Goal: Information Seeking & Learning: Learn about a topic

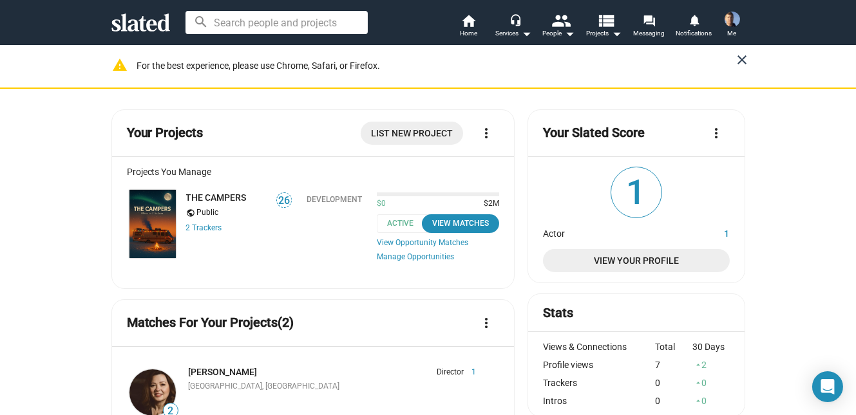
click at [740, 57] on mat-icon "close" at bounding box center [742, 59] width 15 height 15
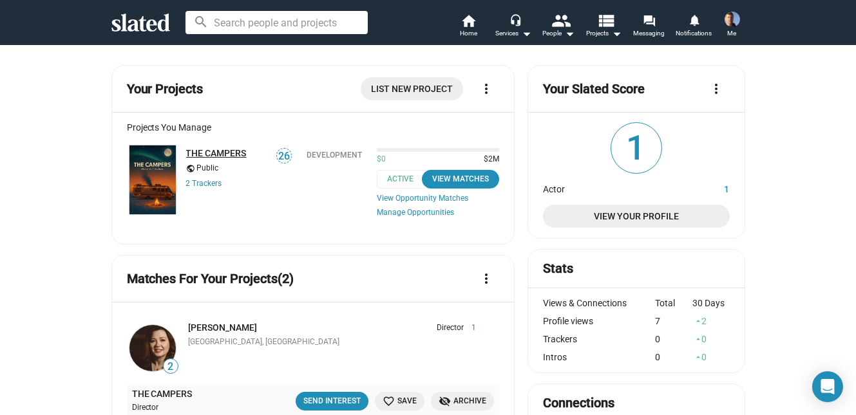
click at [215, 151] on link "THE CAMPERS" at bounding box center [216, 153] width 61 height 10
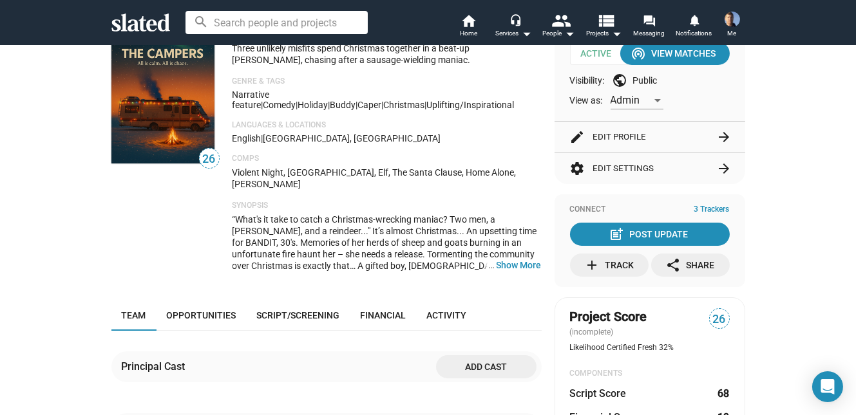
scroll to position [53, 0]
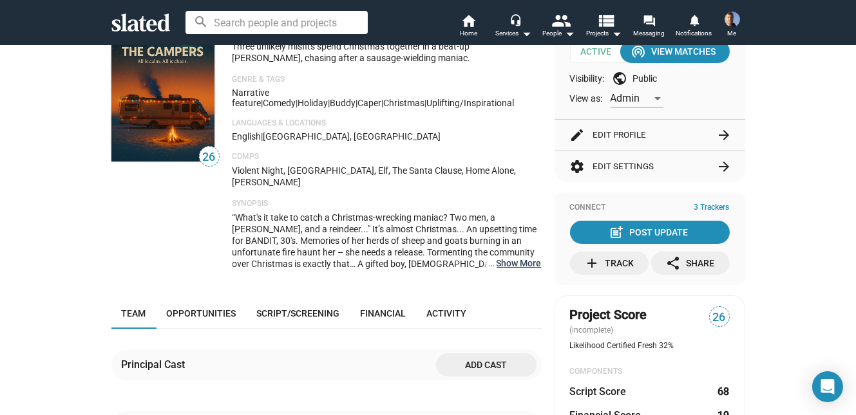
click at [520, 257] on button "… Show More" at bounding box center [518, 263] width 45 height 12
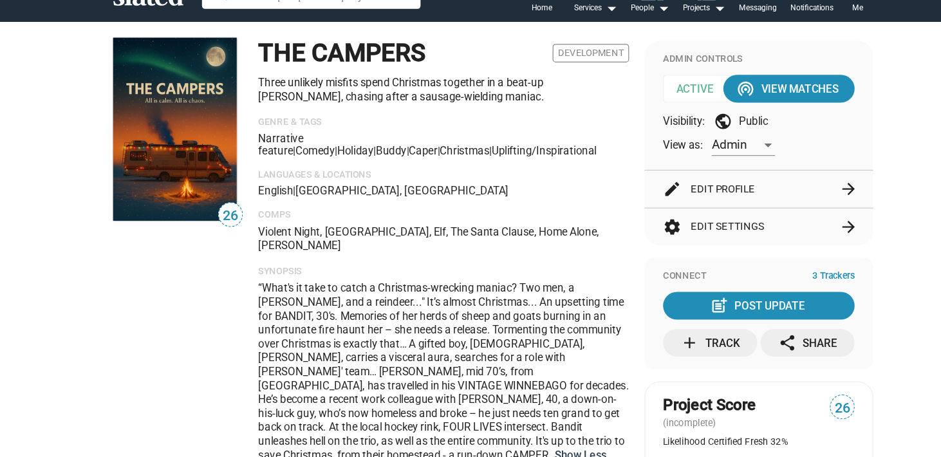
scroll to position [0, 0]
